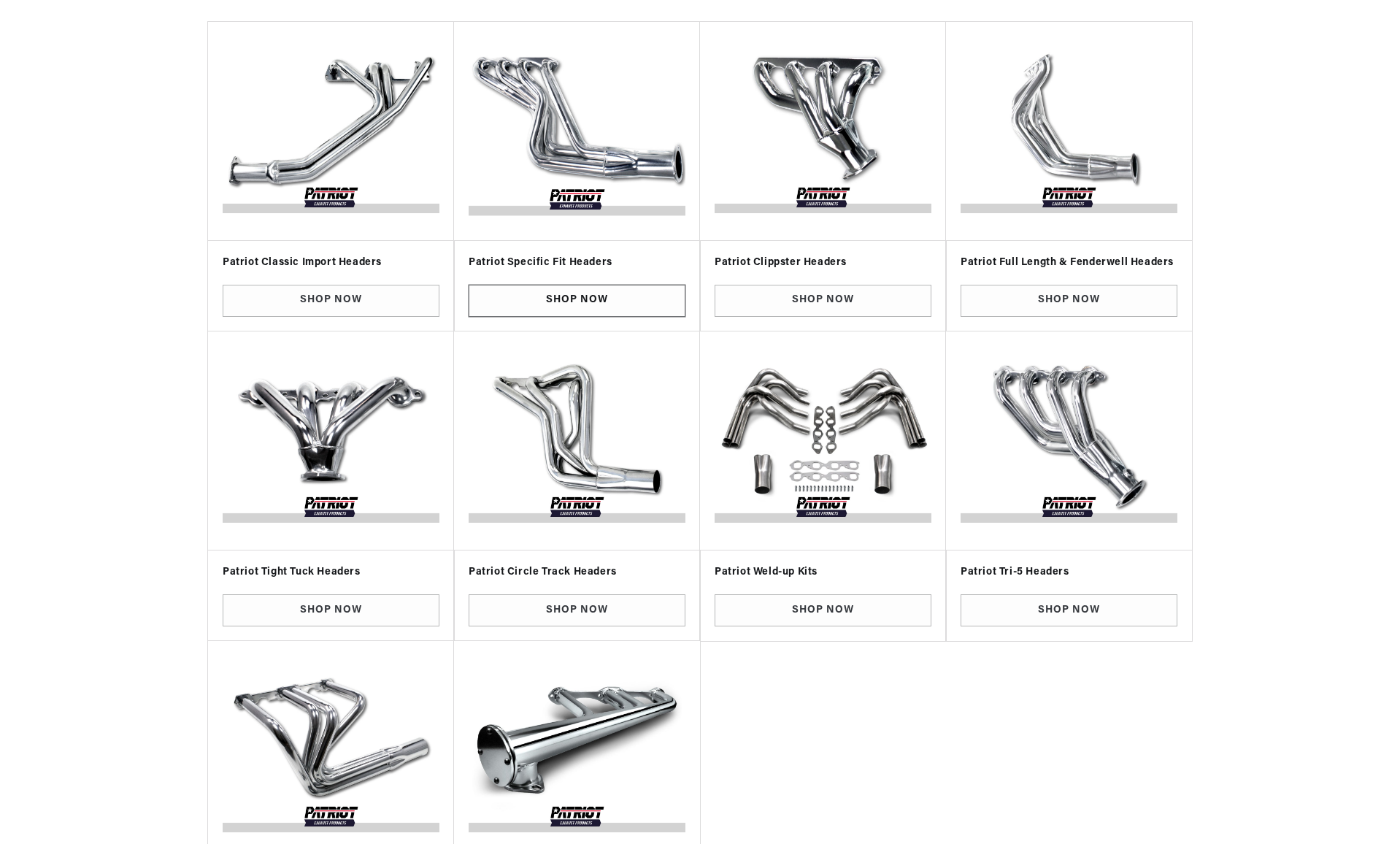
click at [530, 293] on link "Shop Now" at bounding box center [577, 301] width 217 height 33
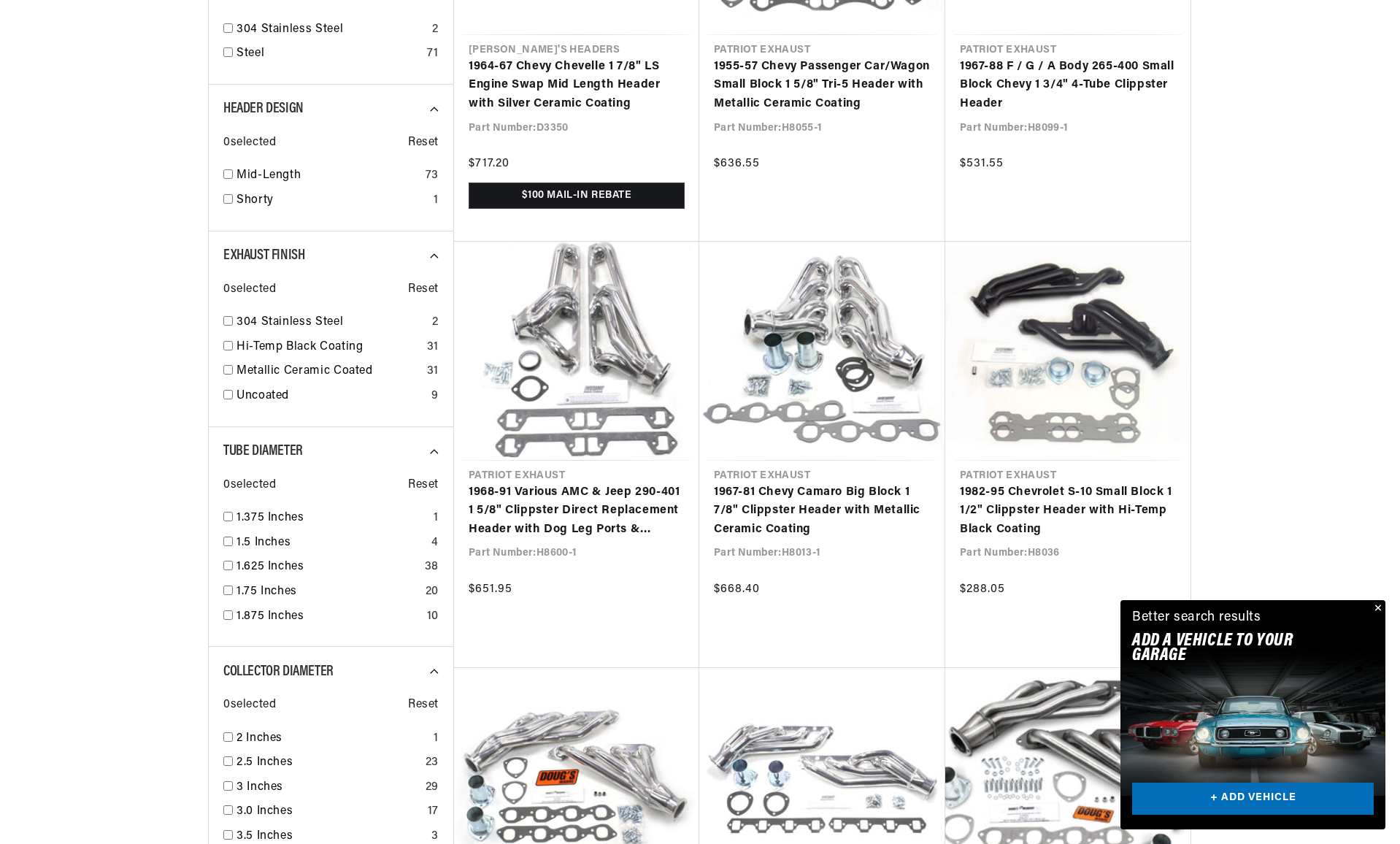
scroll to position [0, 546]
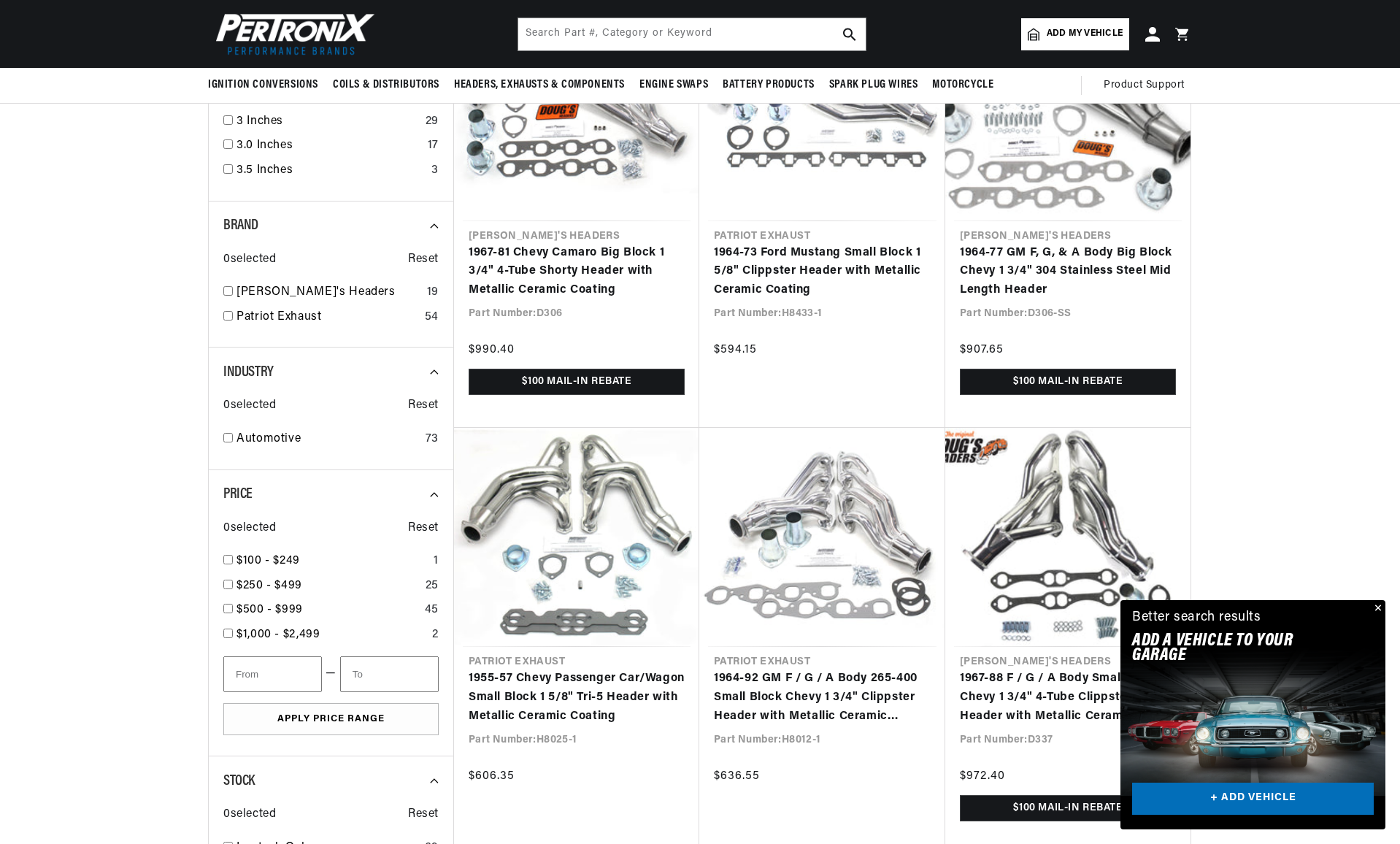
scroll to position [1417, 0]
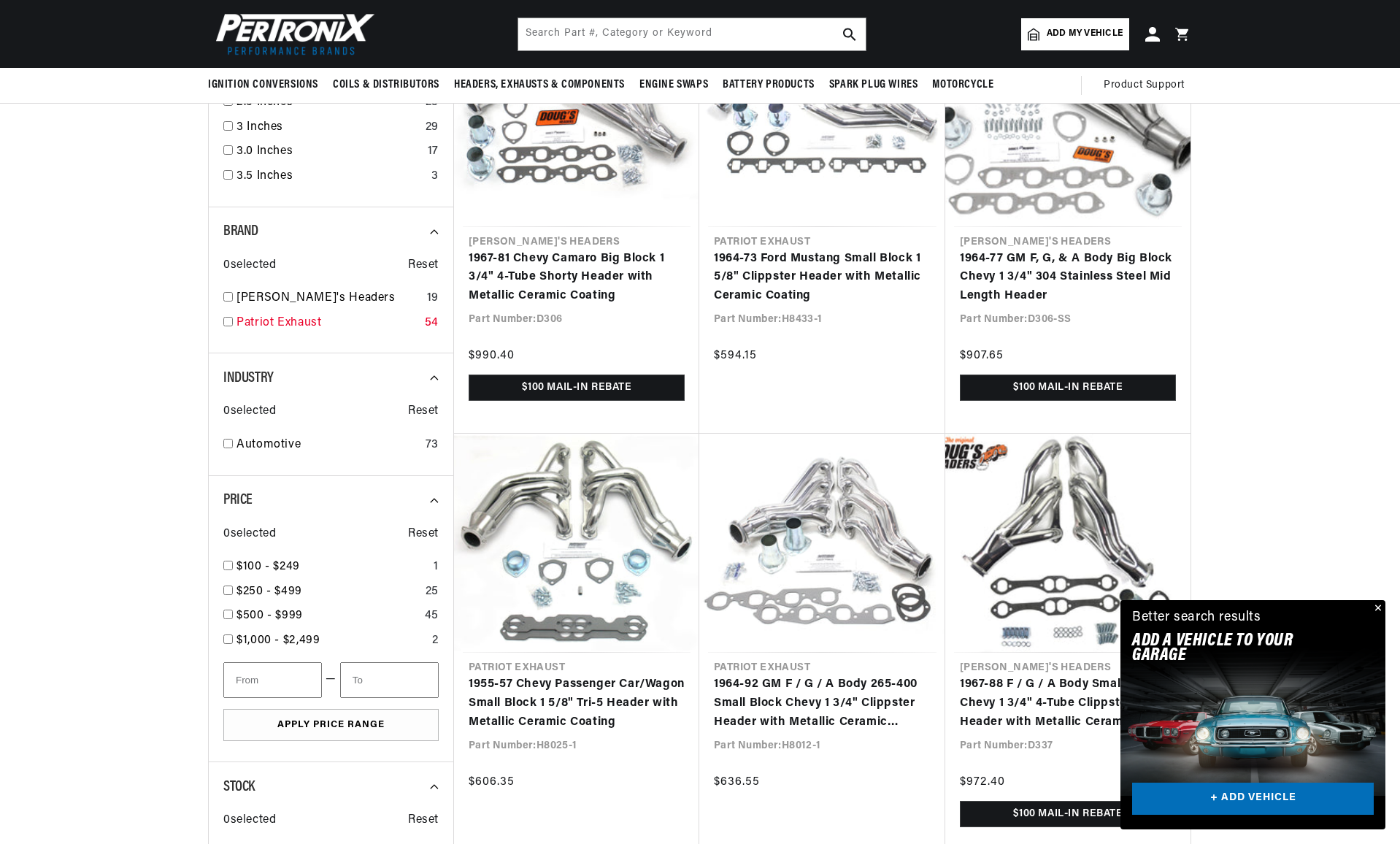
click at [227, 317] on input "checkbox" at bounding box center [228, 321] width 10 height 10
checkbox input "true"
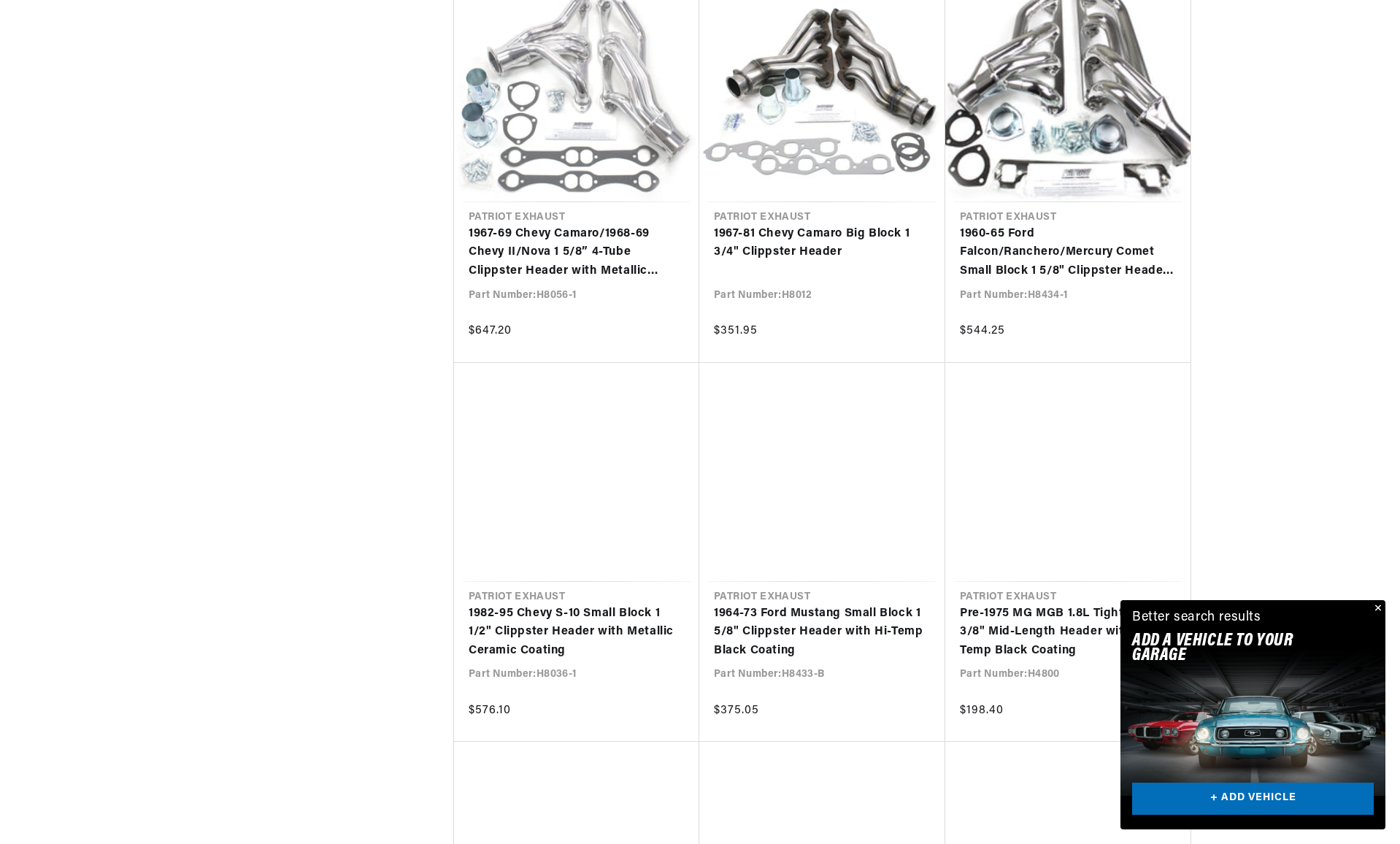
scroll to position [2491, 0]
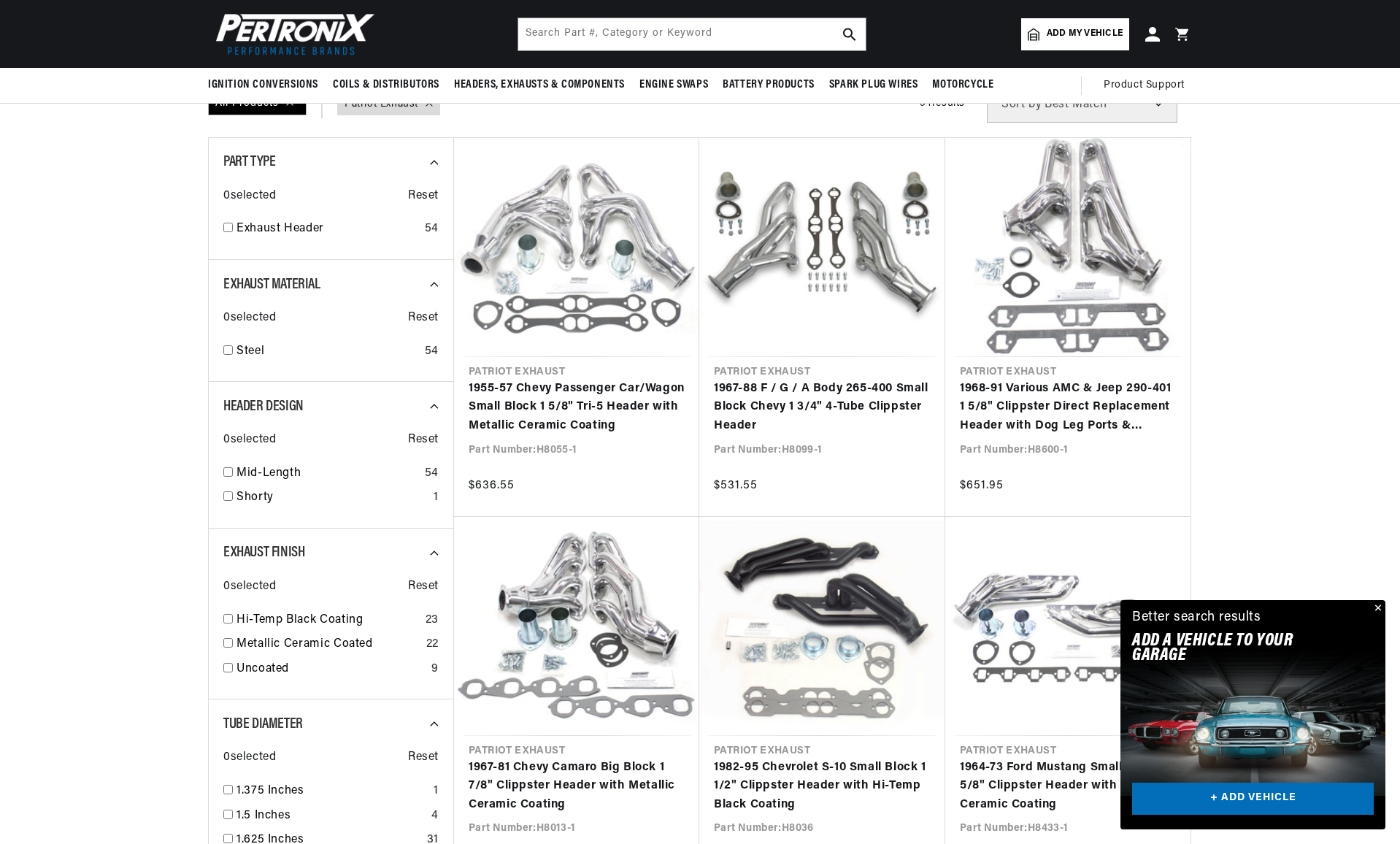
scroll to position [0, 546]
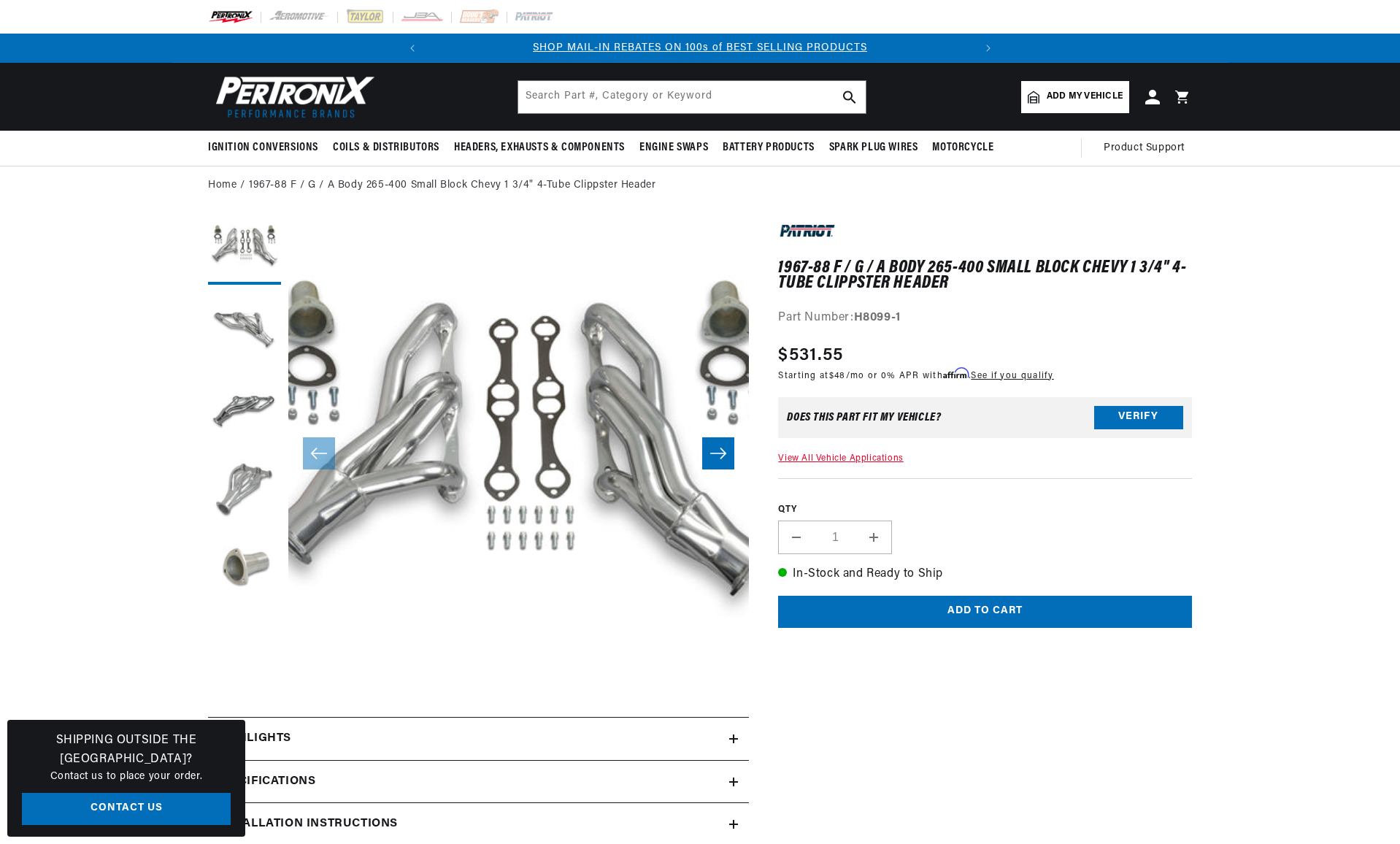
scroll to position [0, 546]
click at [243, 482] on button "Load image 4 in gallery view" at bounding box center [244, 489] width 73 height 73
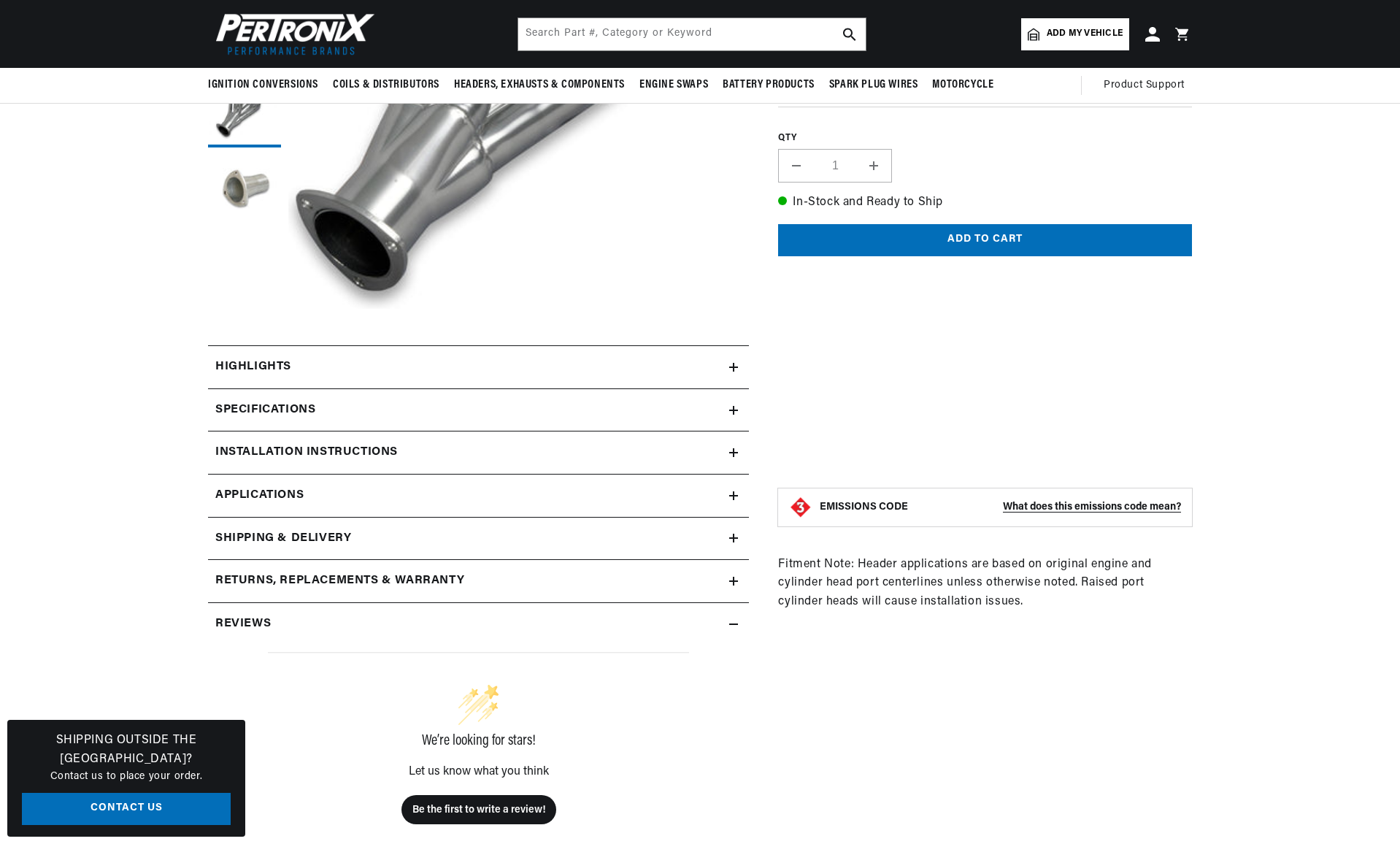
scroll to position [0, 0]
click at [457, 388] on summary "Installation instructions" at bounding box center [478, 367] width 541 height 42
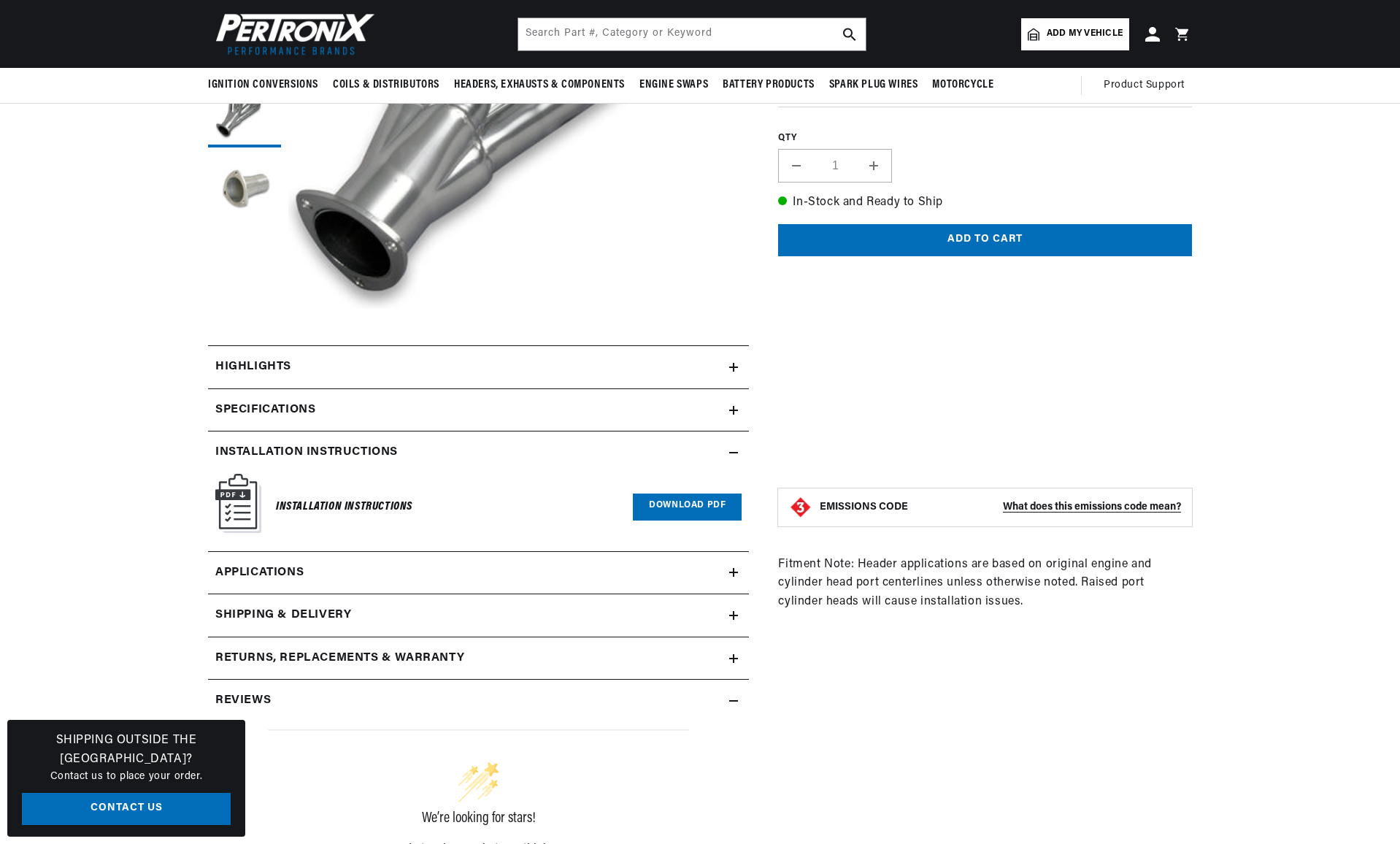
click at [249, 497] on img at bounding box center [238, 503] width 46 height 59
click at [658, 505] on link "Download PDF" at bounding box center [687, 507] width 109 height 27
